Goal: Transaction & Acquisition: Obtain resource

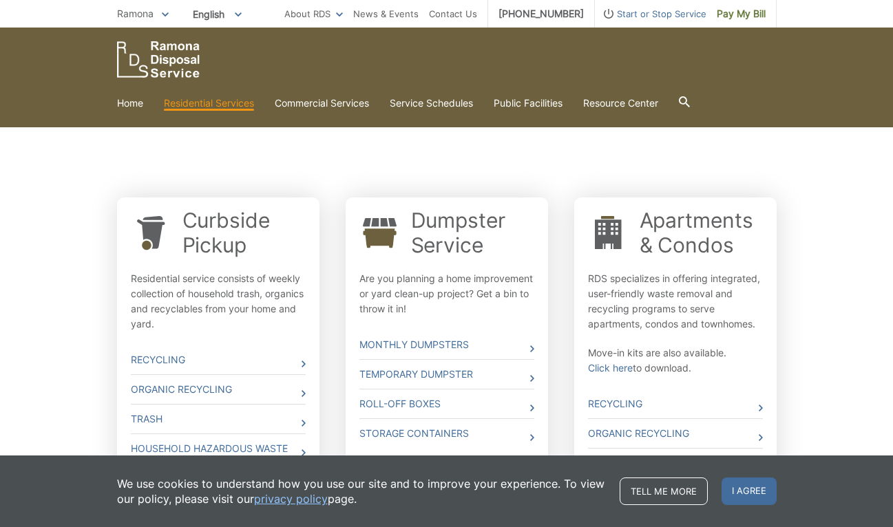
scroll to position [392, 0]
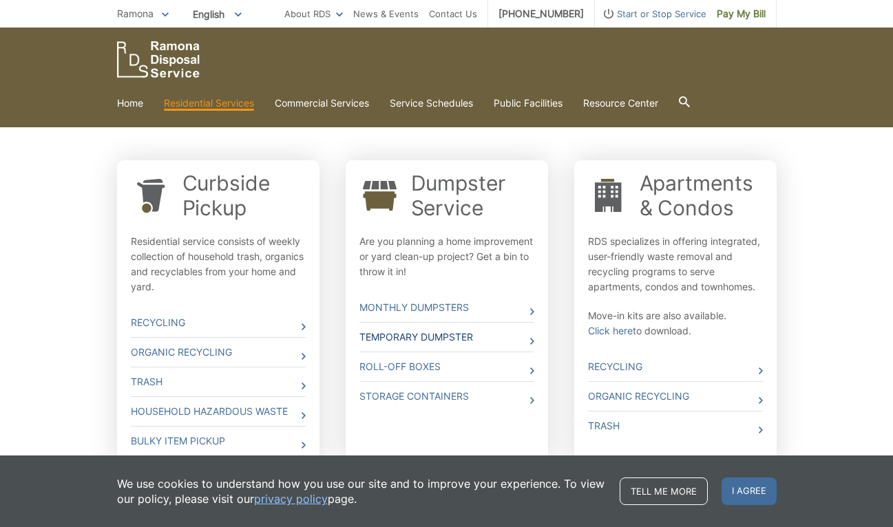
click at [421, 335] on link "Temporary Dumpster" at bounding box center [446, 337] width 175 height 29
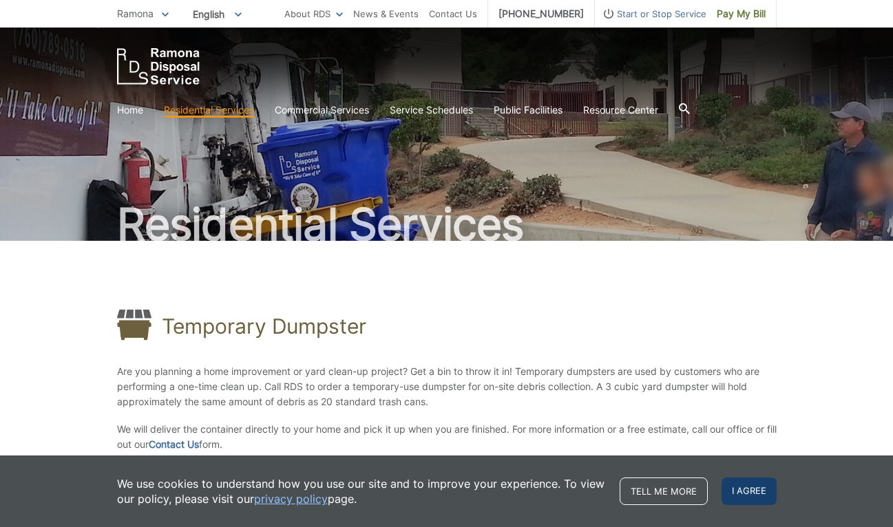
click at [745, 499] on span "I agree" at bounding box center [748, 492] width 55 height 28
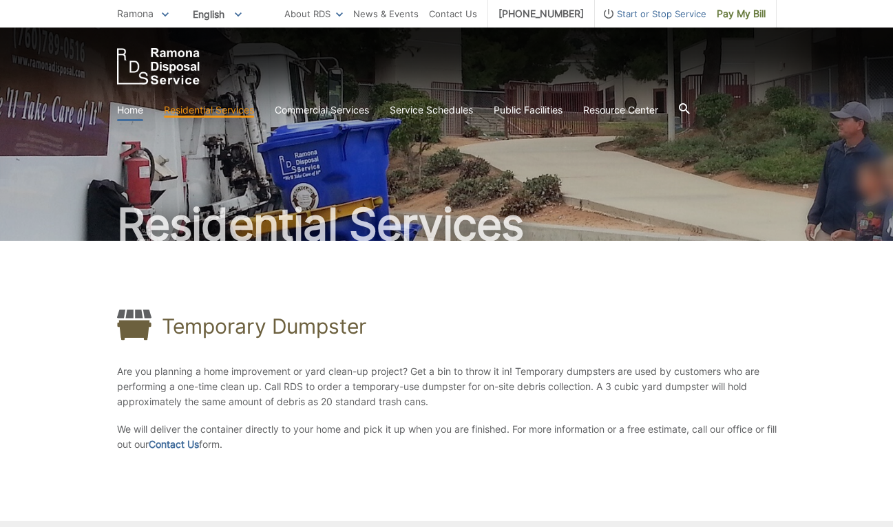
click at [125, 109] on link "Home" at bounding box center [130, 110] width 26 height 15
